Goal: Navigation & Orientation: Find specific page/section

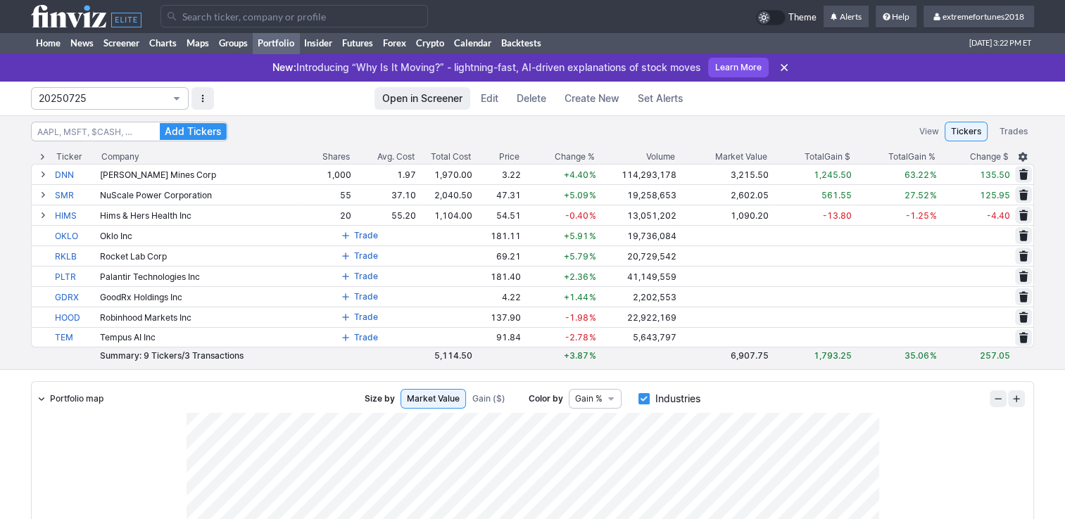
click at [87, 96] on span "20250725" at bounding box center [103, 99] width 128 height 14
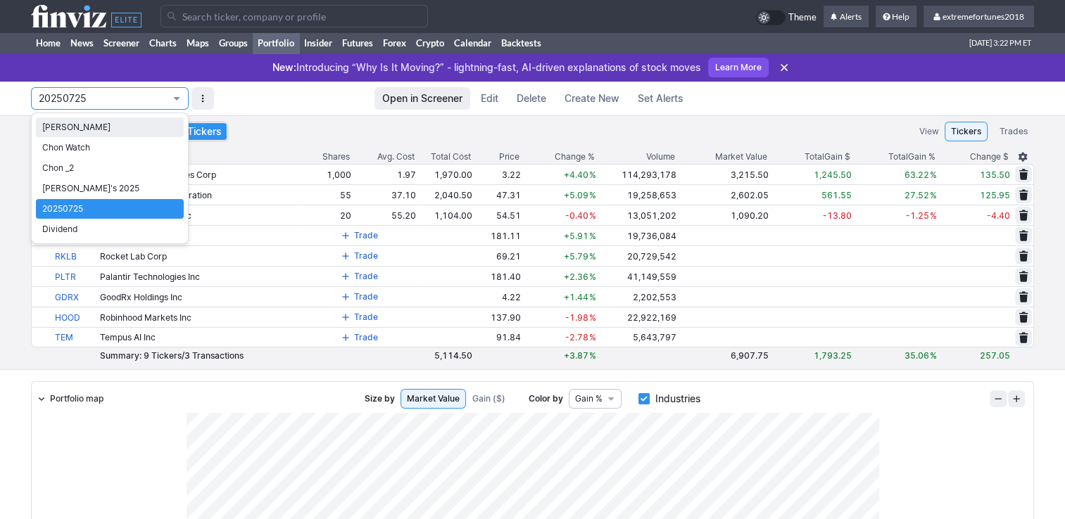
click at [87, 131] on span "Isabel_Watch" at bounding box center [109, 127] width 135 height 14
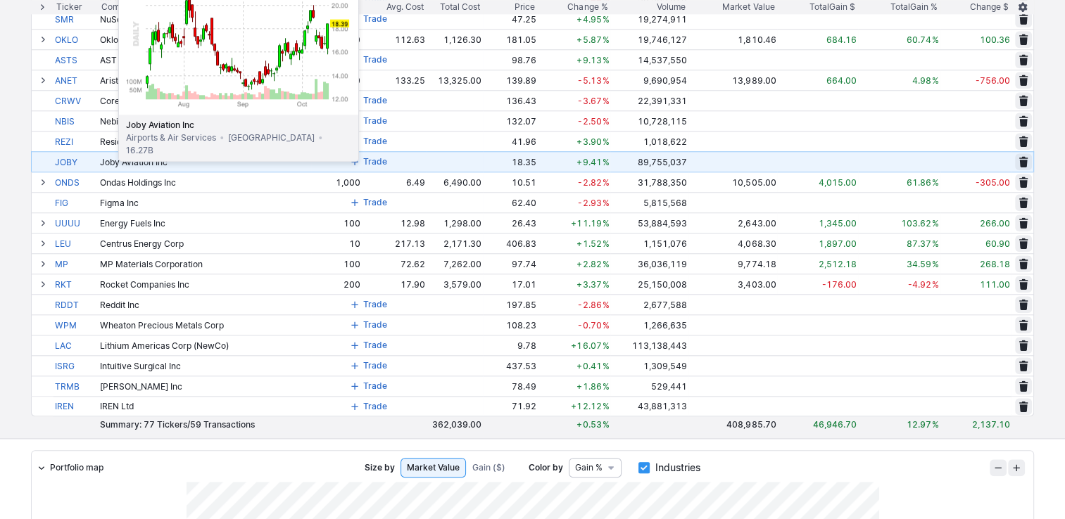
scroll to position [1337, 0]
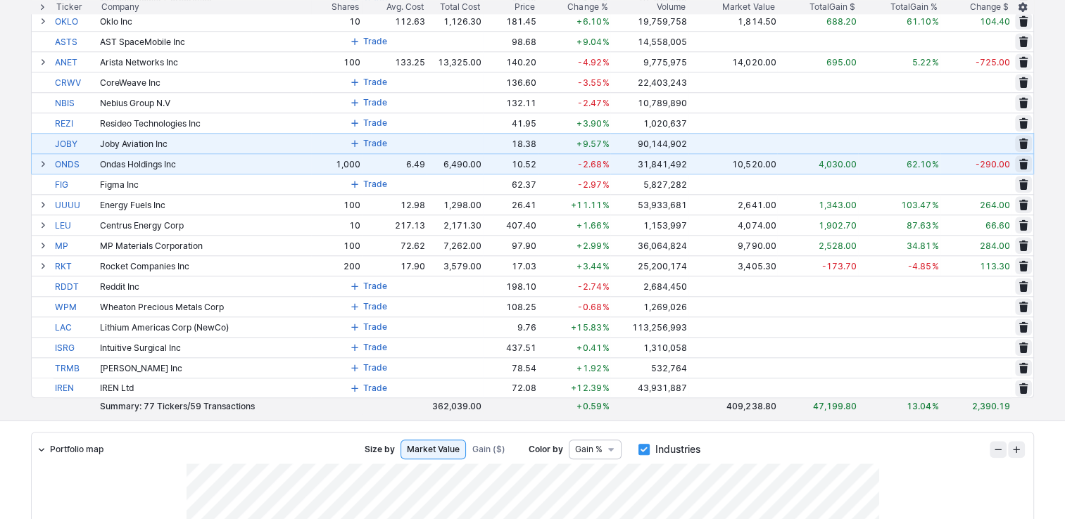
click at [44, 162] on span at bounding box center [43, 163] width 8 height 11
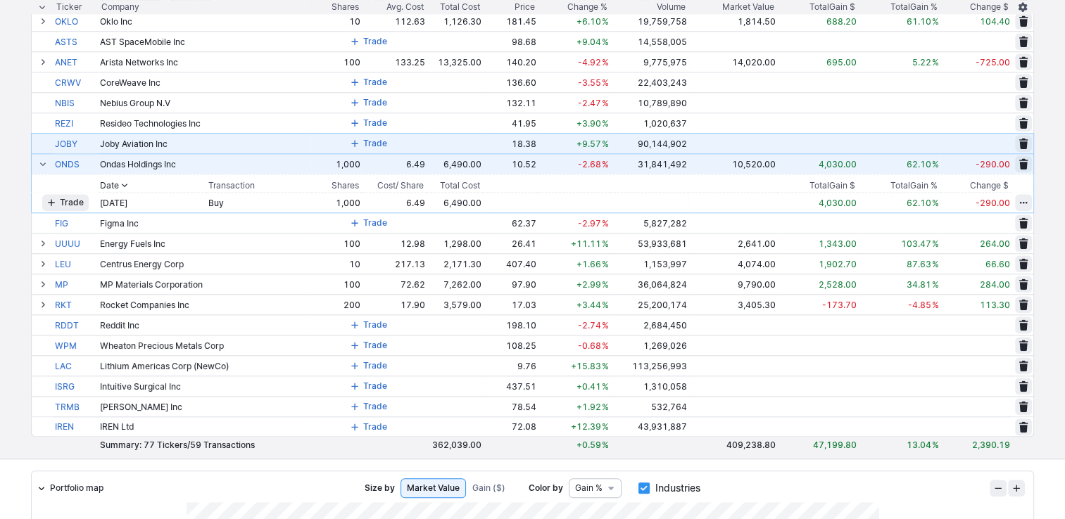
click at [44, 162] on span at bounding box center [43, 163] width 8 height 11
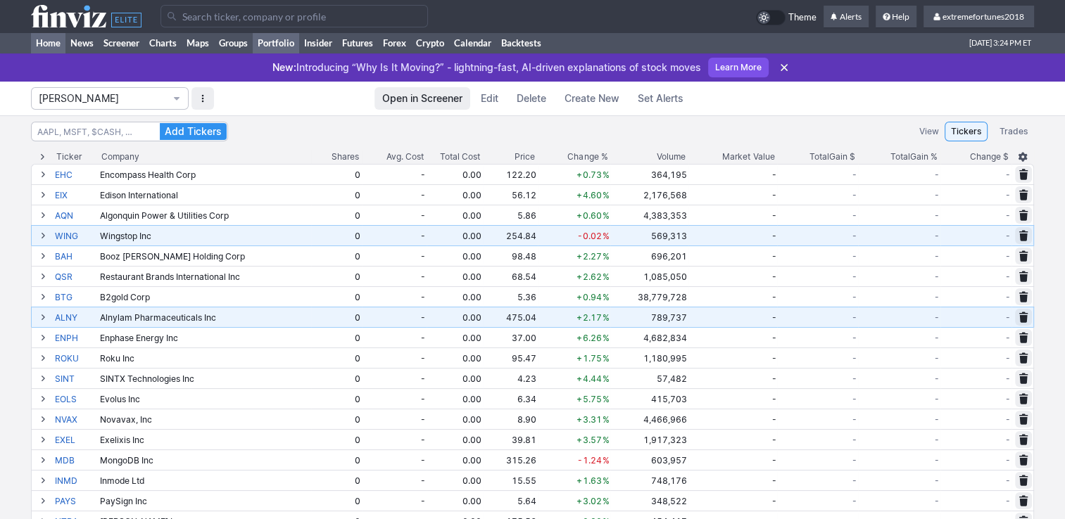
click at [51, 37] on link "Home" at bounding box center [48, 42] width 34 height 21
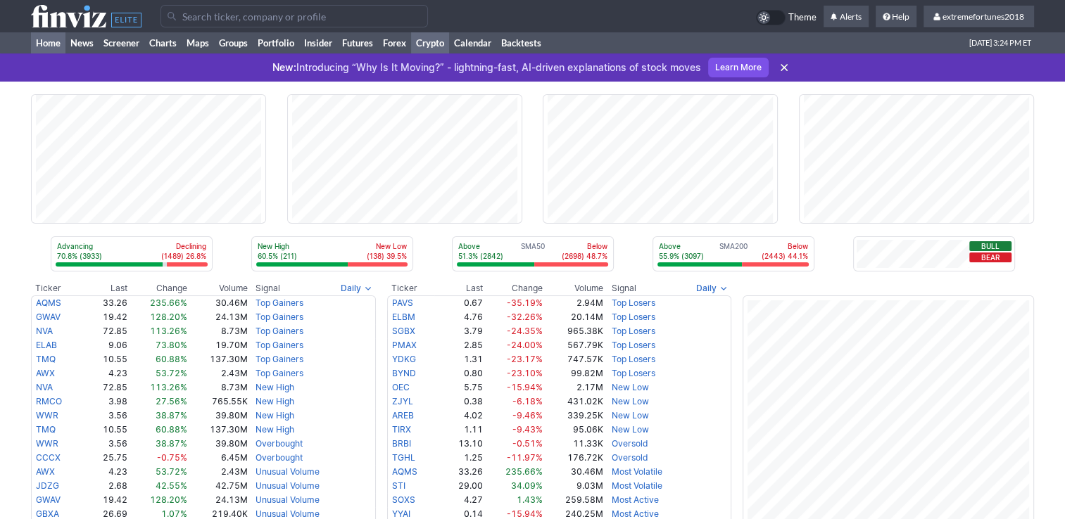
click at [442, 41] on link "Crypto" at bounding box center [430, 42] width 38 height 21
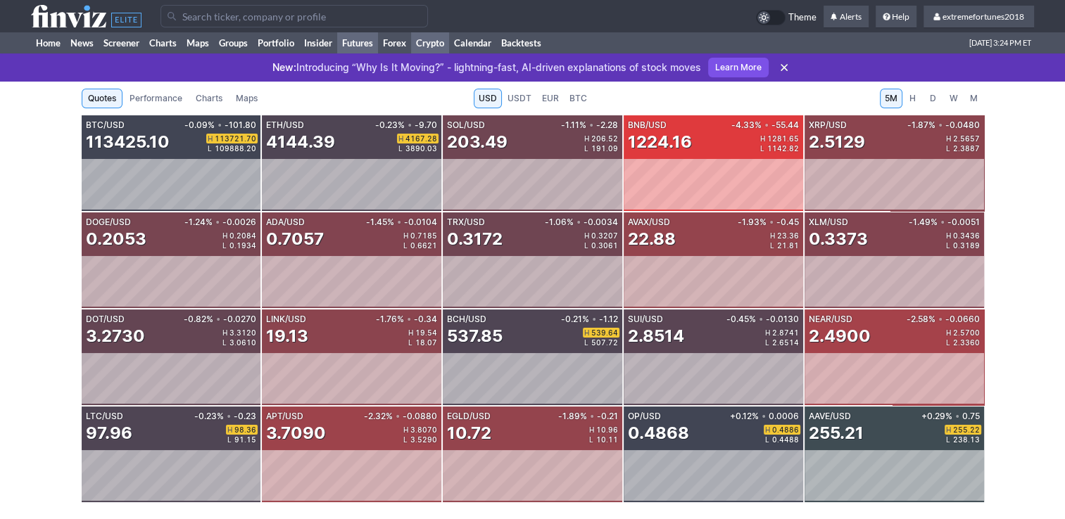
click at [370, 46] on link "Futures" at bounding box center [357, 42] width 41 height 21
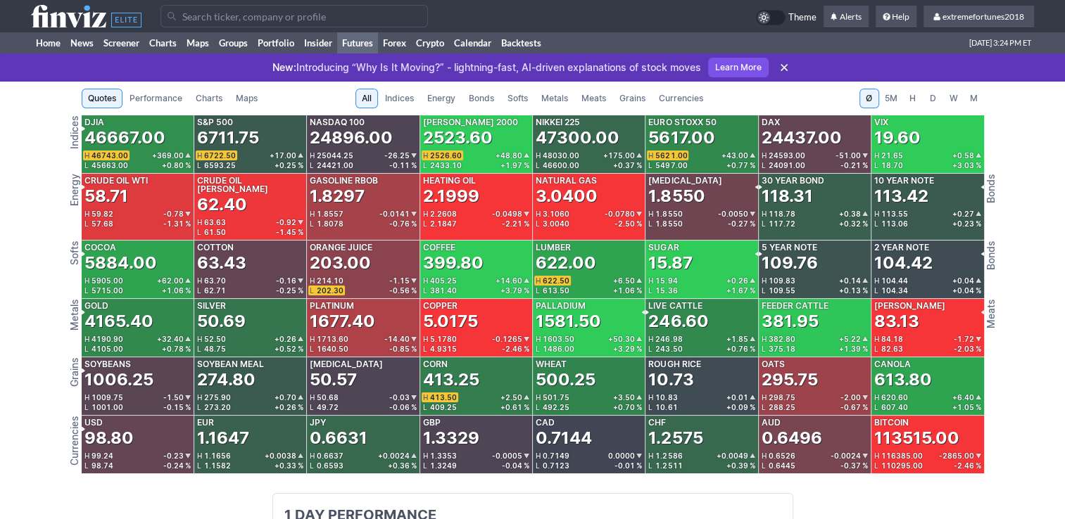
click at [561, 98] on span "Metals" at bounding box center [554, 99] width 27 height 14
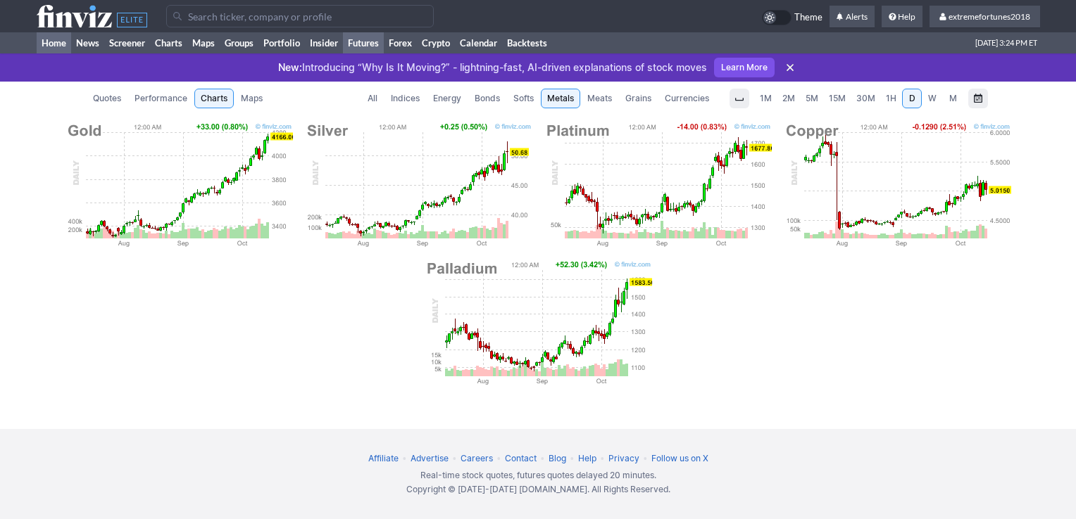
click at [56, 44] on link "Home" at bounding box center [54, 42] width 34 height 21
